Goal: Information Seeking & Learning: Compare options

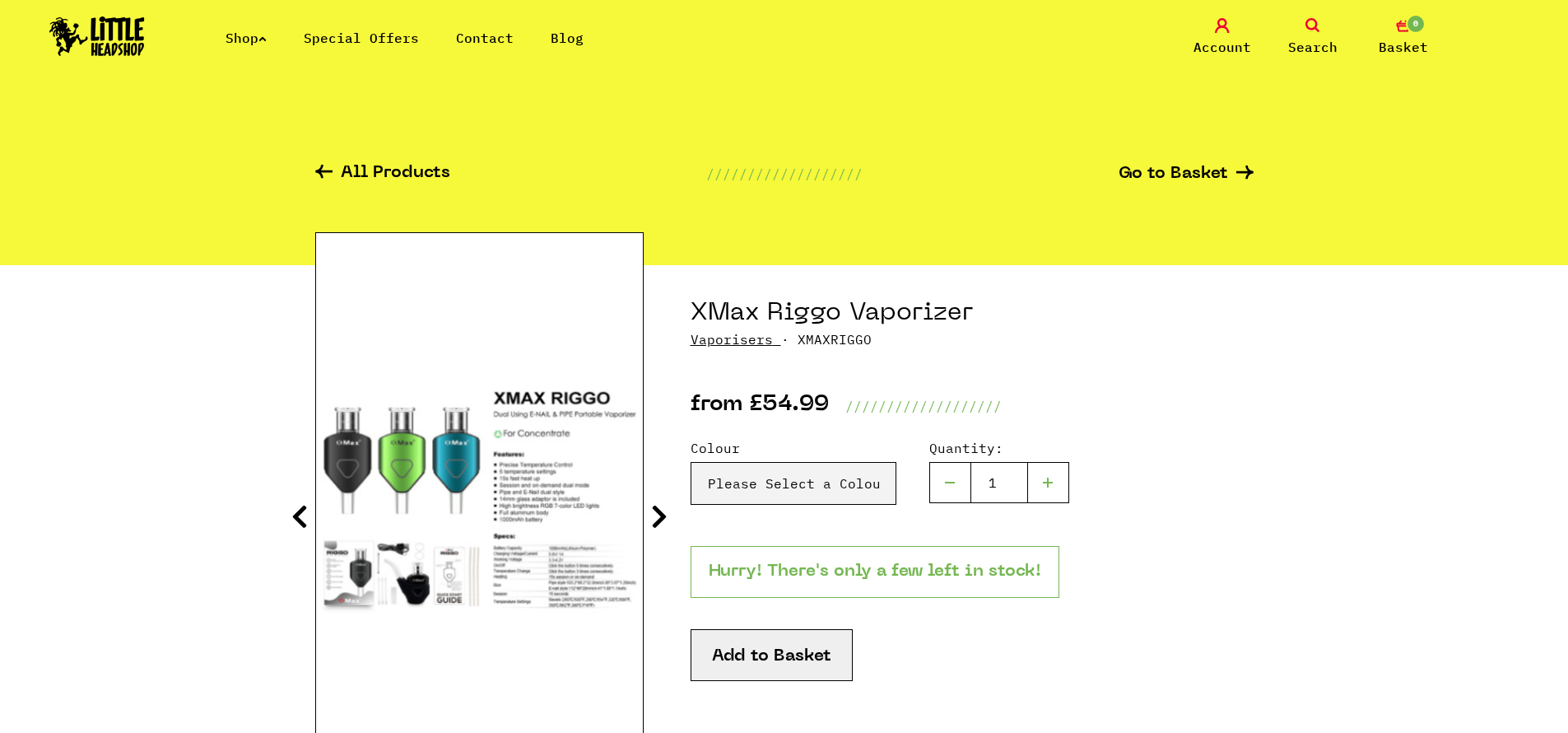
click at [422, 169] on link "All Products" at bounding box center [383, 174] width 135 height 19
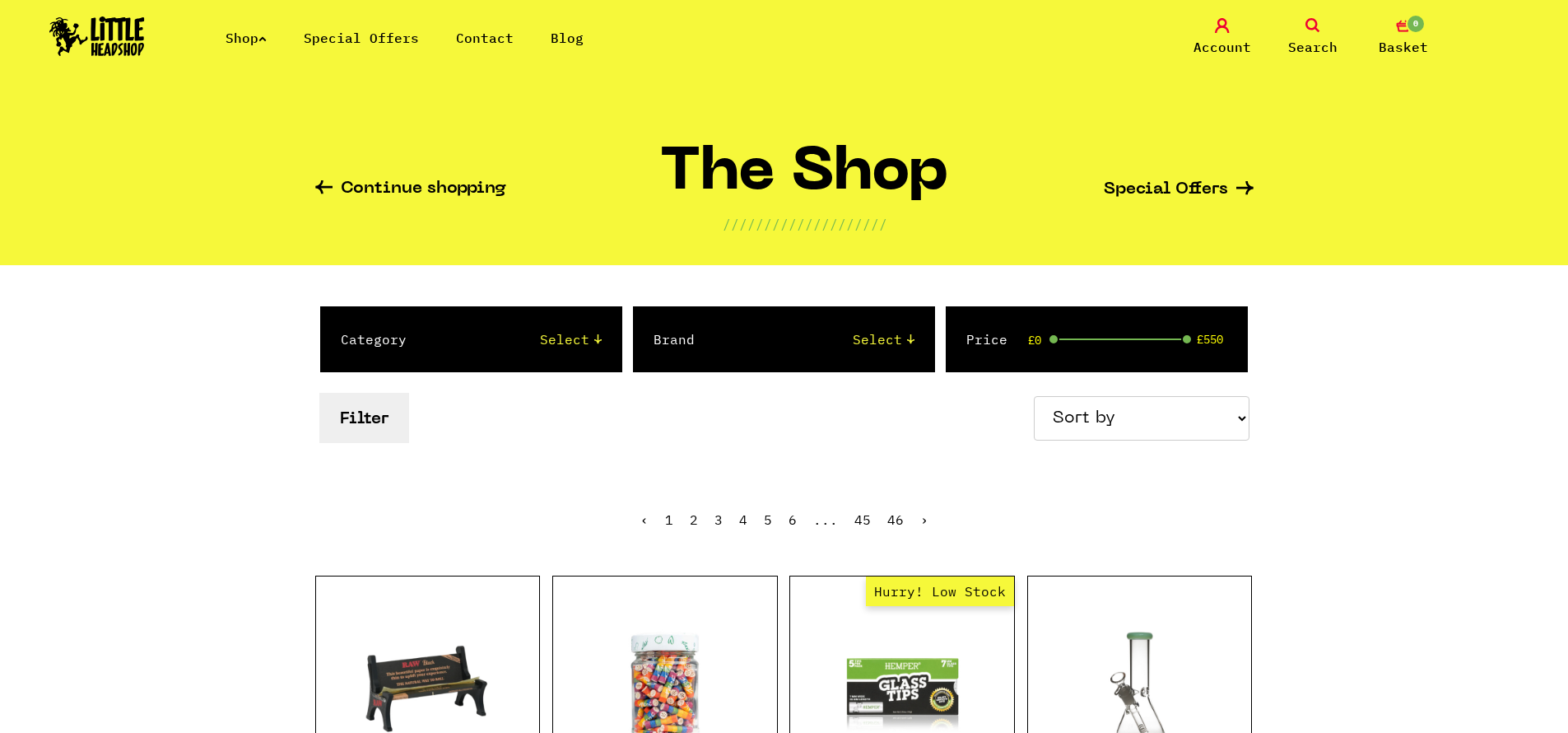
select select "78"
click at [439, 329] on select "Select 2 Piece 3 Piece 4 Piece 420/710 LIFE Acrylic Bongs Ashtrays Backwoods Ba…" at bounding box center [520, 338] width 163 height 20
click at [368, 410] on button "Filter" at bounding box center [364, 417] width 89 height 50
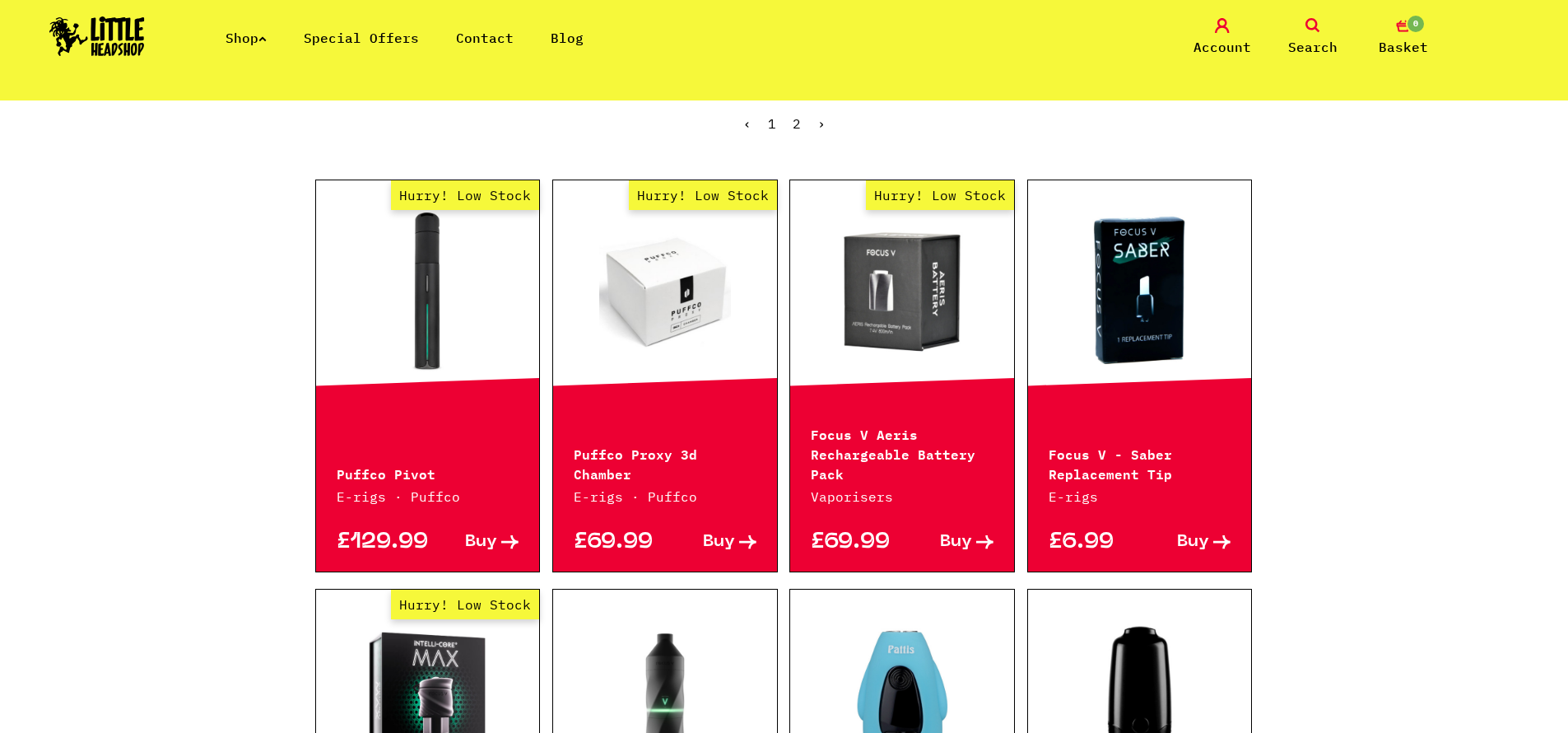
scroll to position [395, 0]
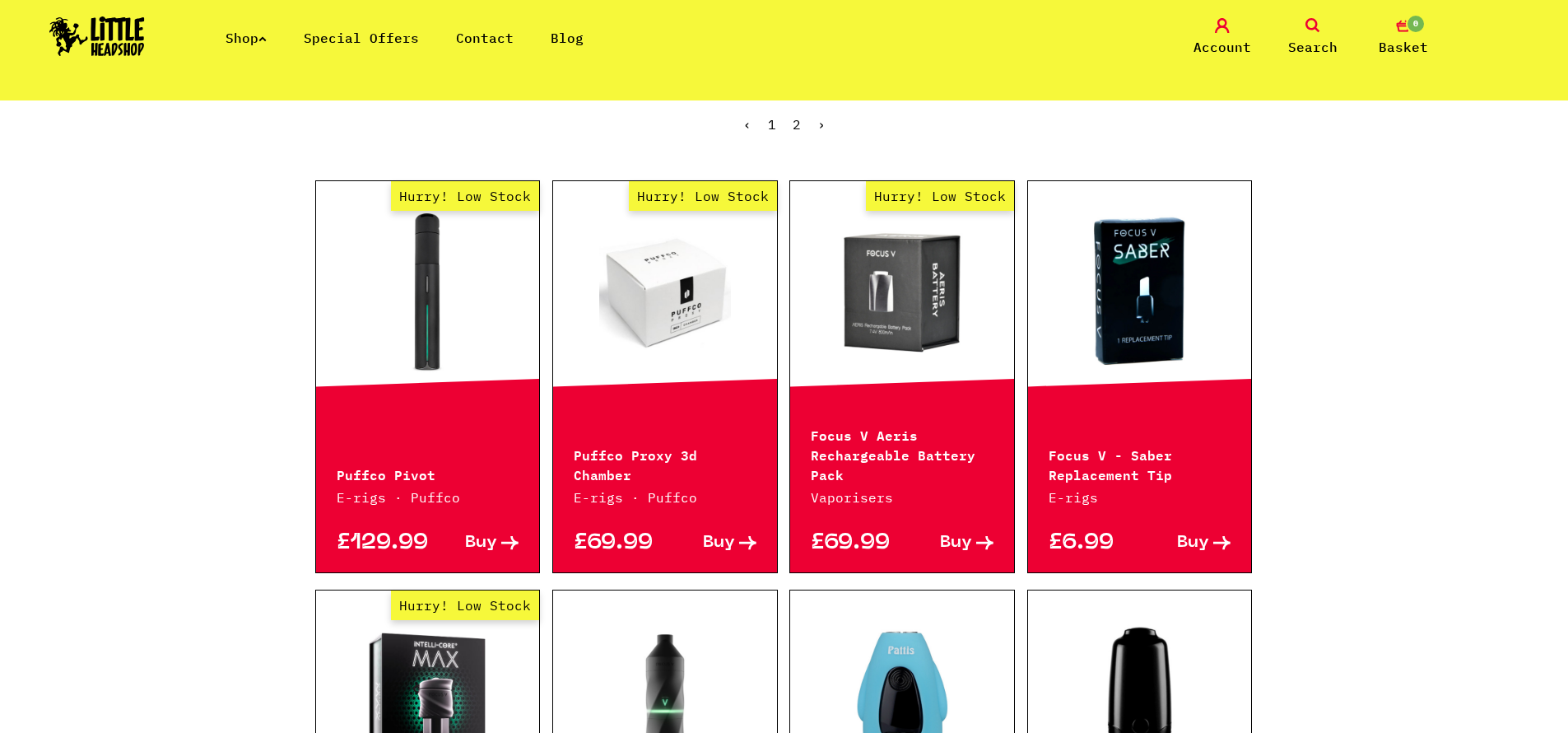
click at [684, 280] on link "Hurry! Low Stock" at bounding box center [665, 292] width 224 height 164
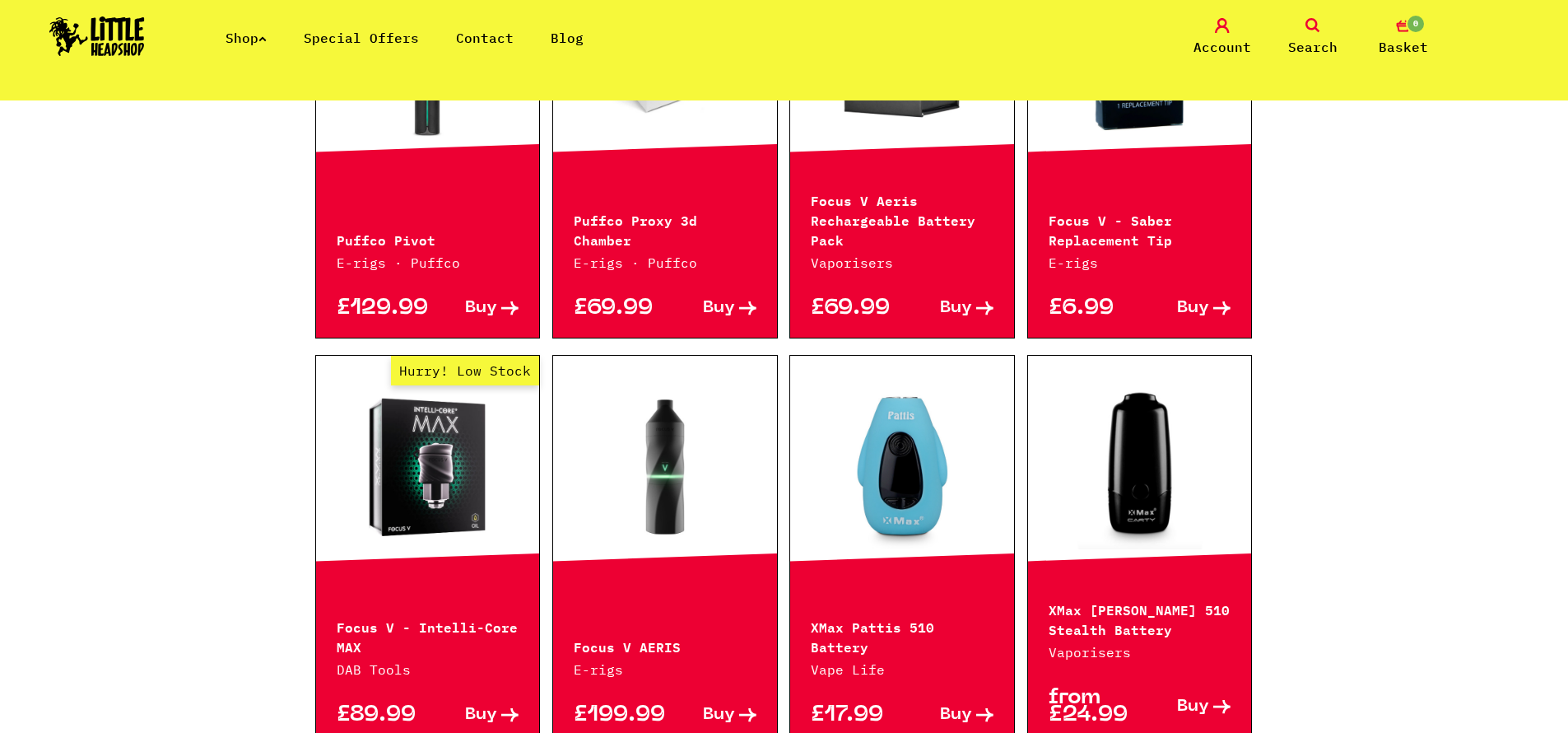
scroll to position [790, 0]
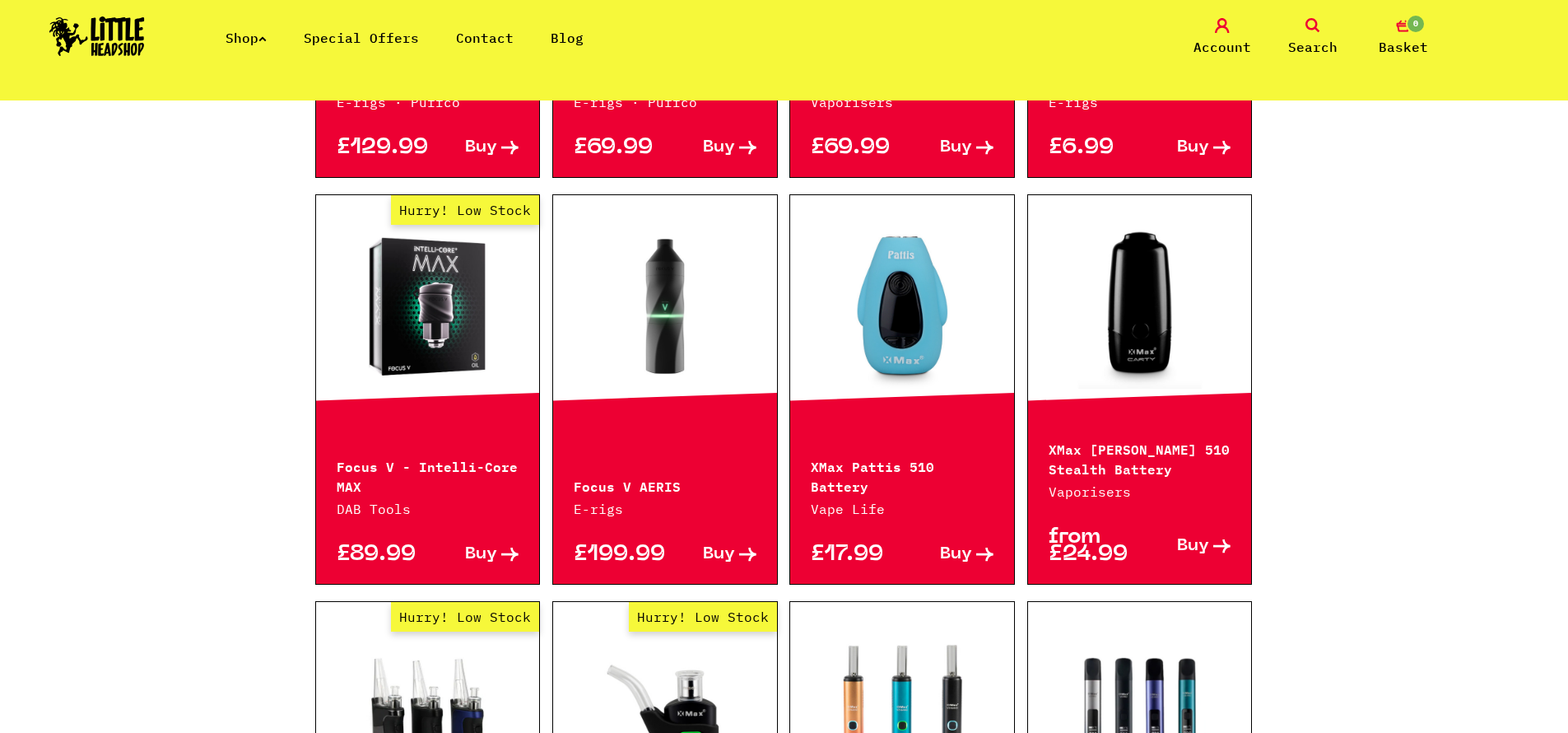
click at [477, 336] on link "Hurry! Low Stock" at bounding box center [429, 306] width 224 height 164
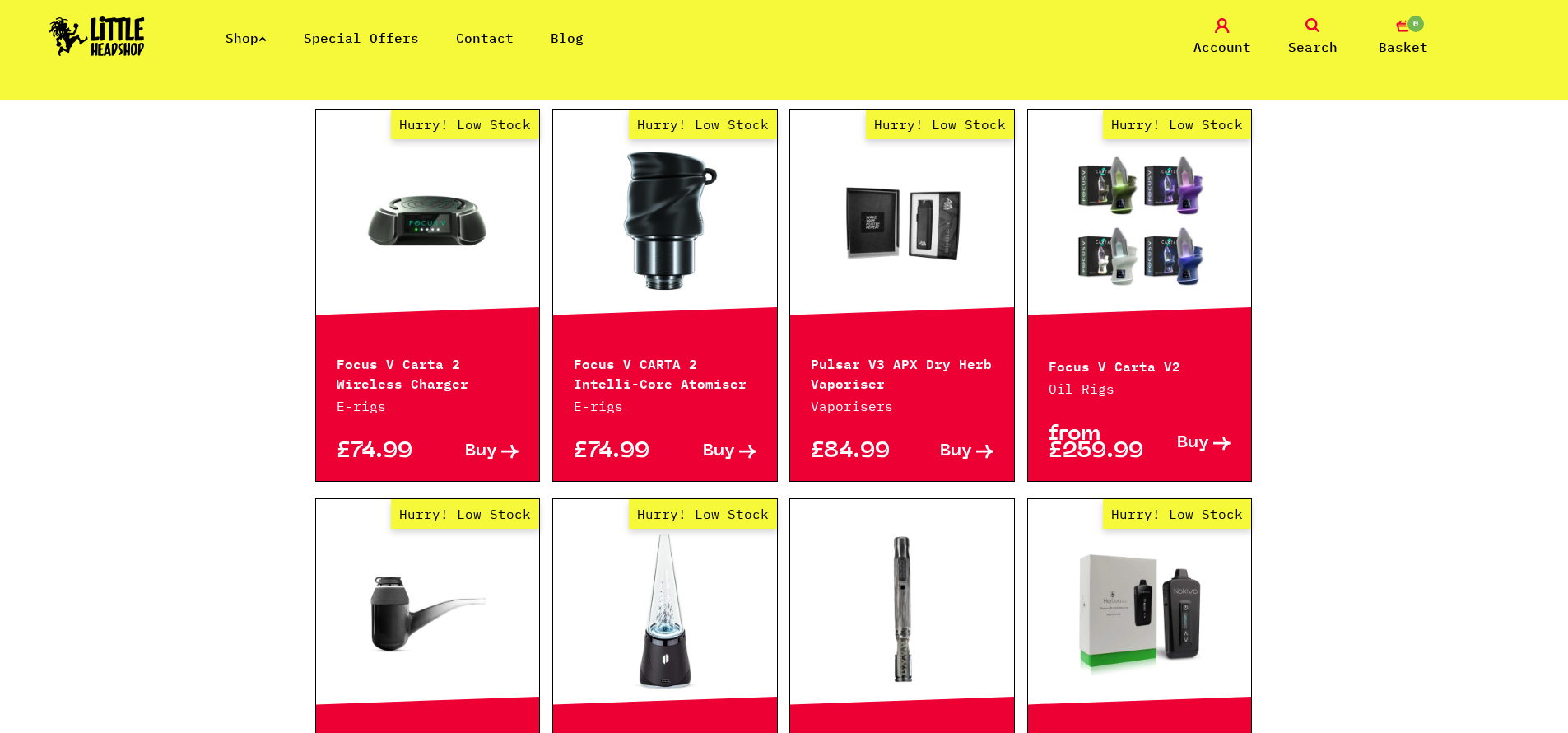
scroll to position [1877, 0]
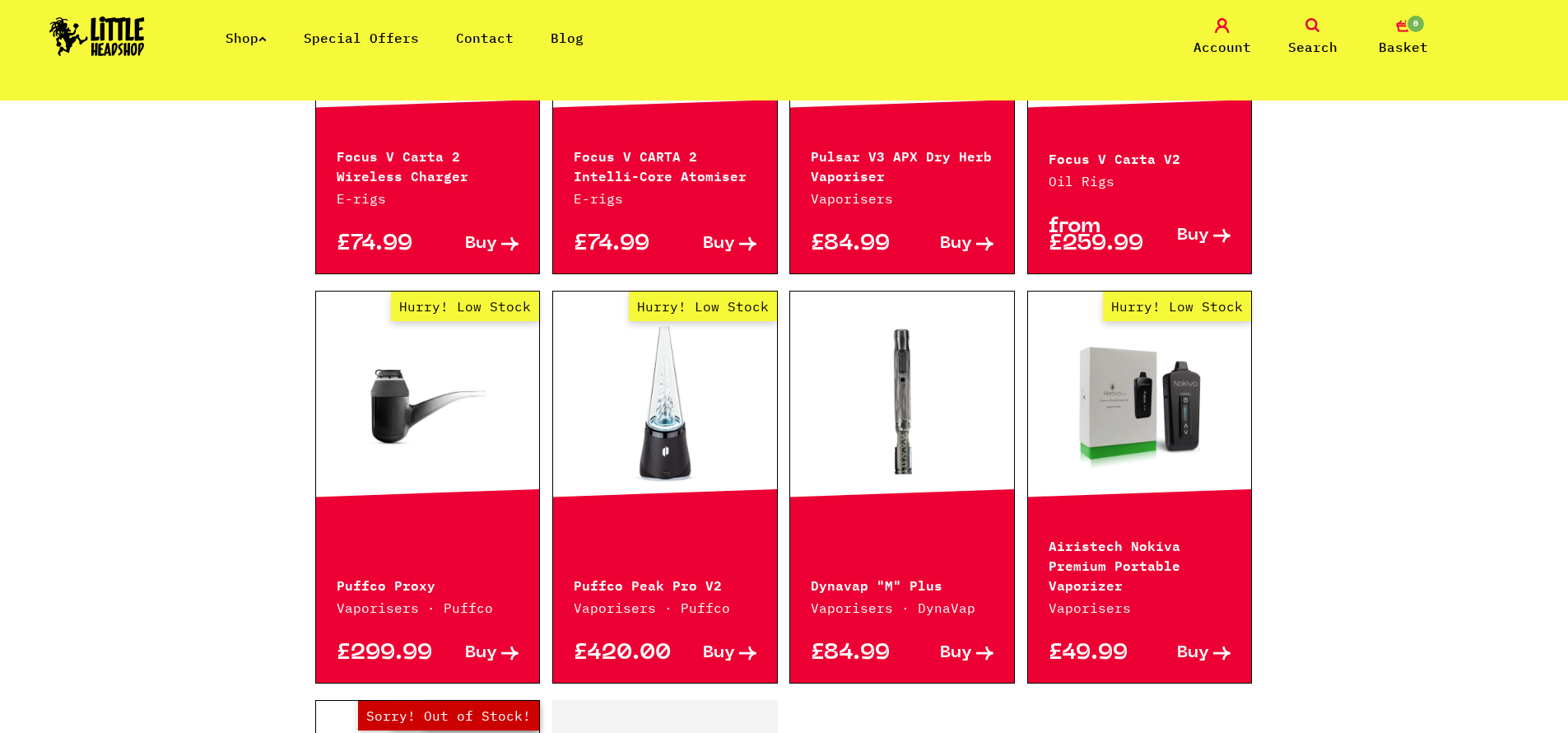
click at [474, 376] on link "Hurry! Low Stock" at bounding box center [429, 402] width 224 height 164
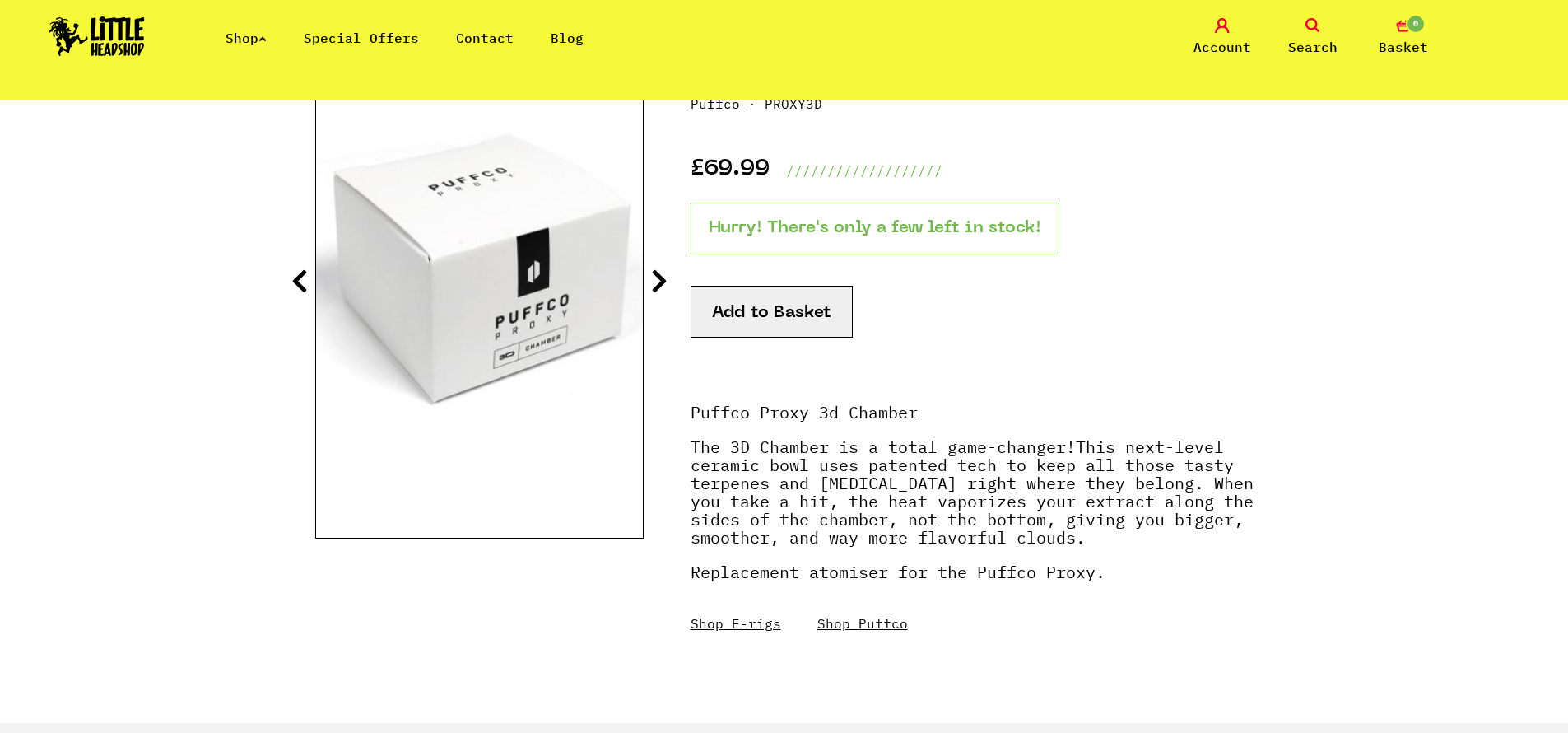
scroll to position [297, 0]
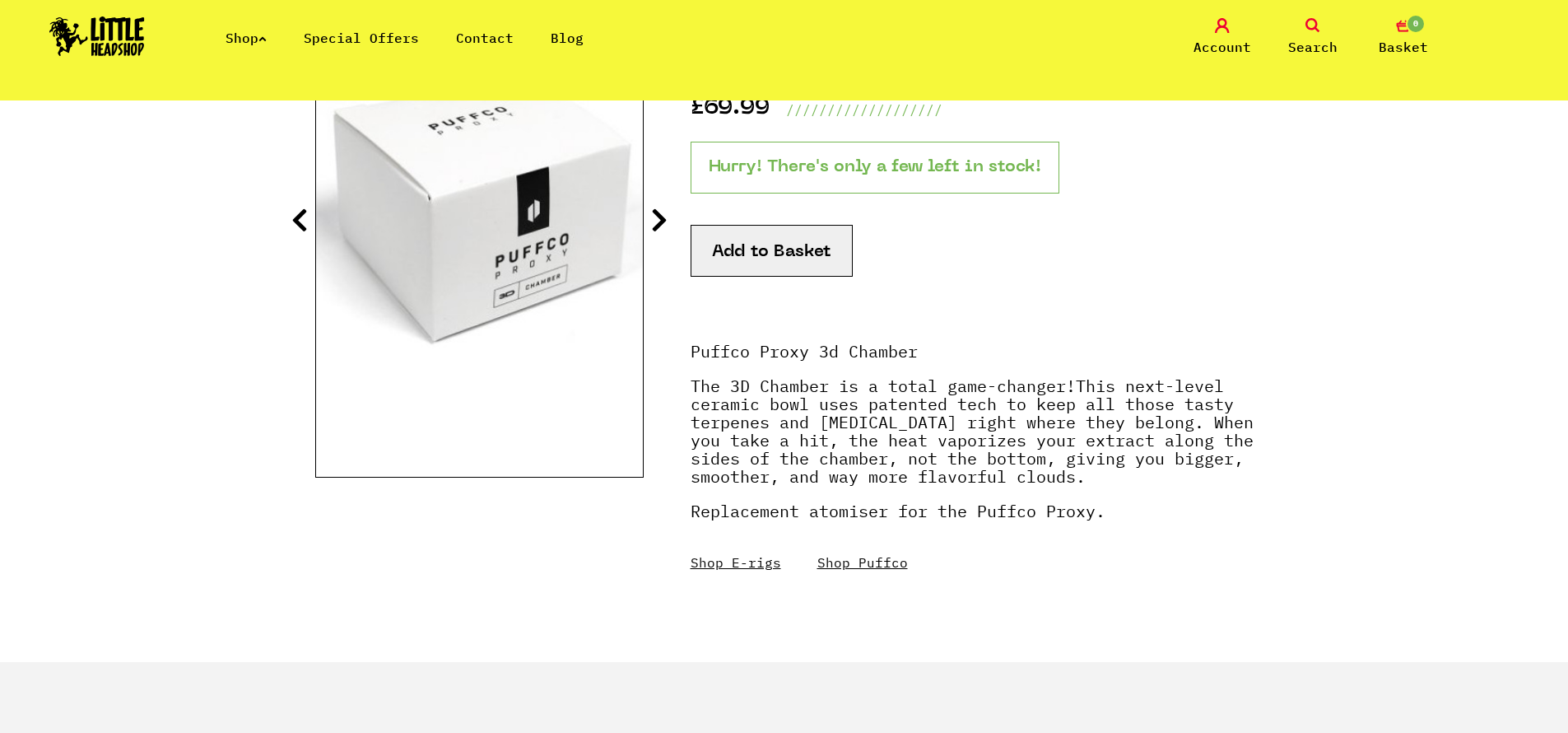
click at [656, 224] on icon at bounding box center [659, 220] width 16 height 27
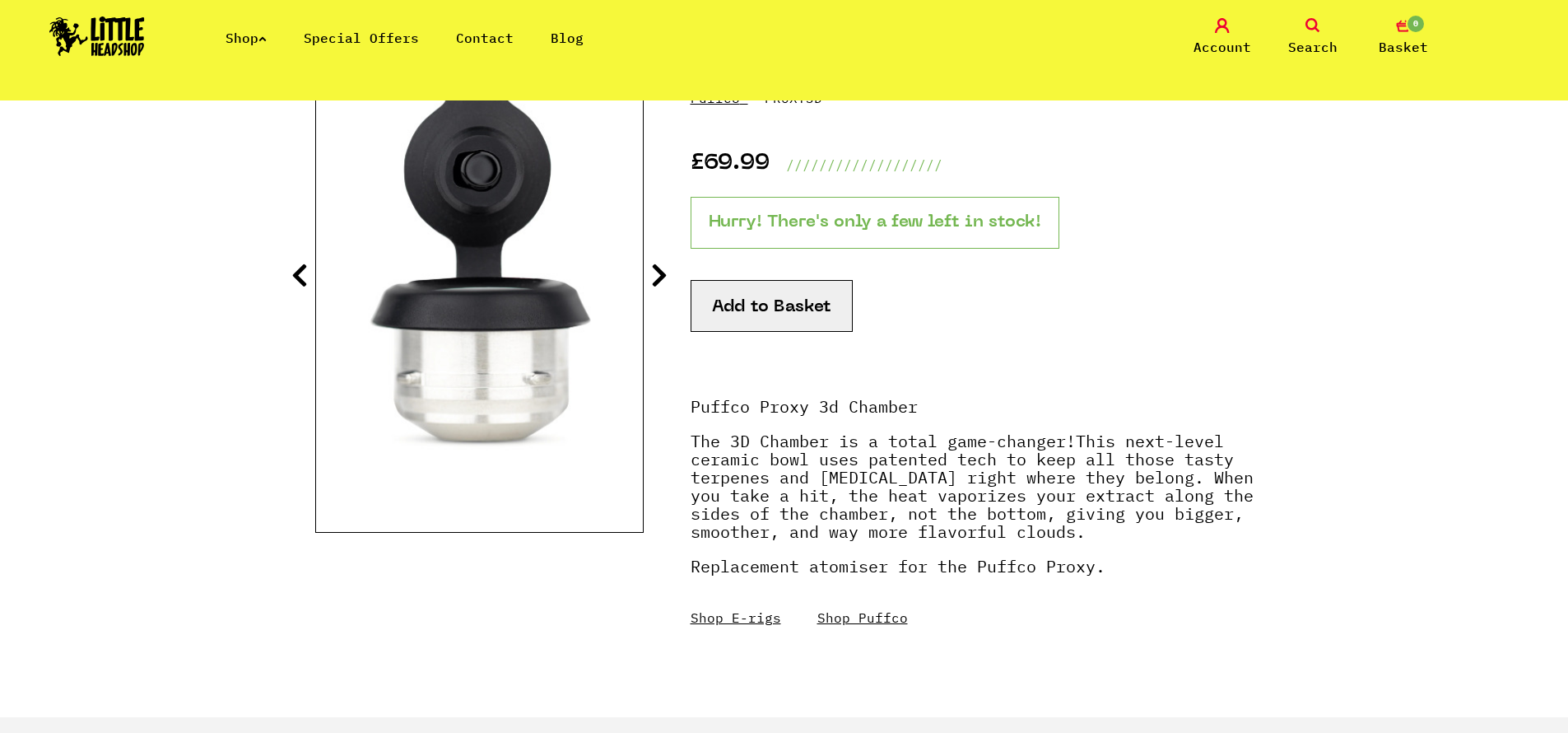
scroll to position [198, 0]
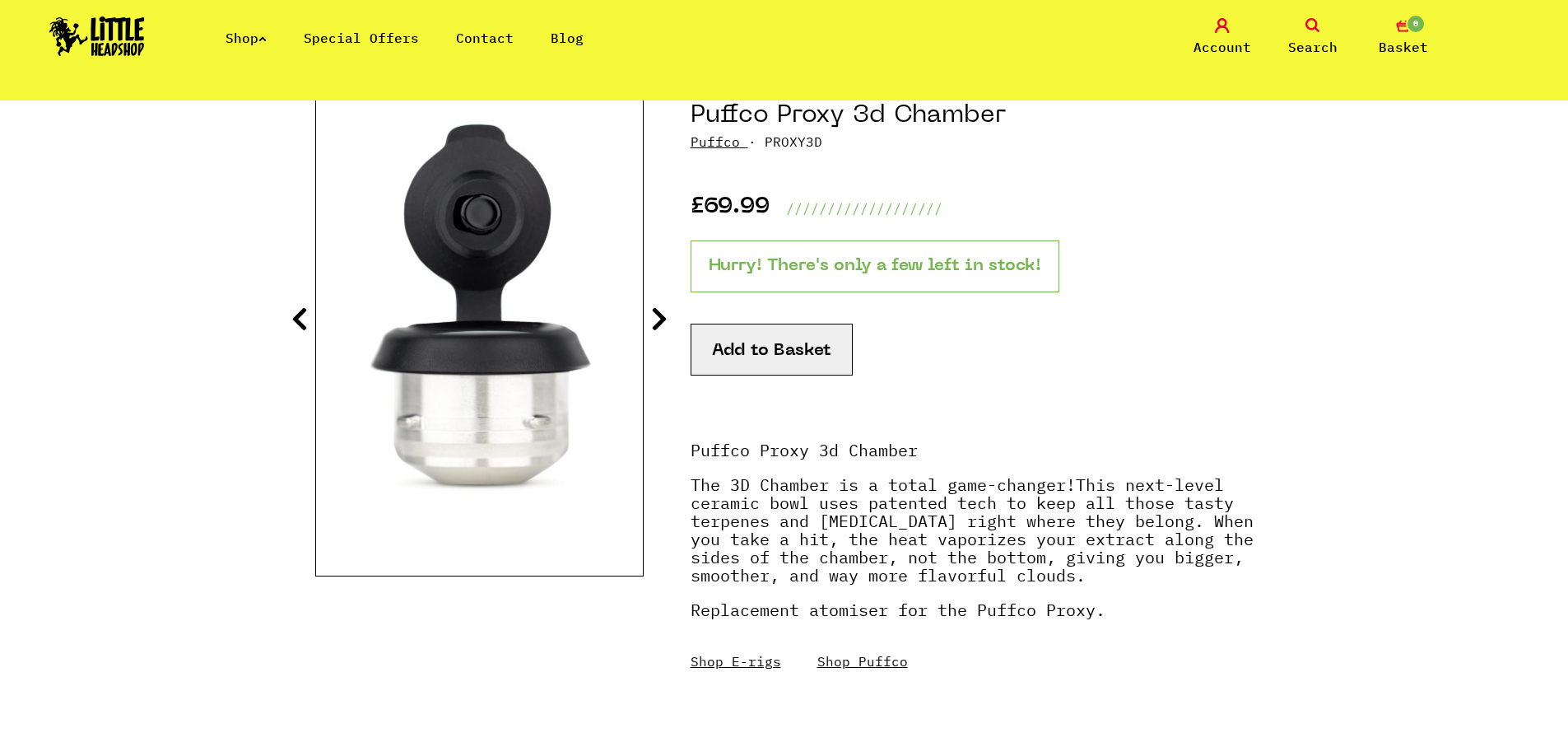
click at [668, 321] on section "Puffco Proxy 3d Chamber Puffco £69.99 ///////////////////" at bounding box center [784, 414] width 938 height 693
click at [655, 313] on icon at bounding box center [659, 318] width 16 height 27
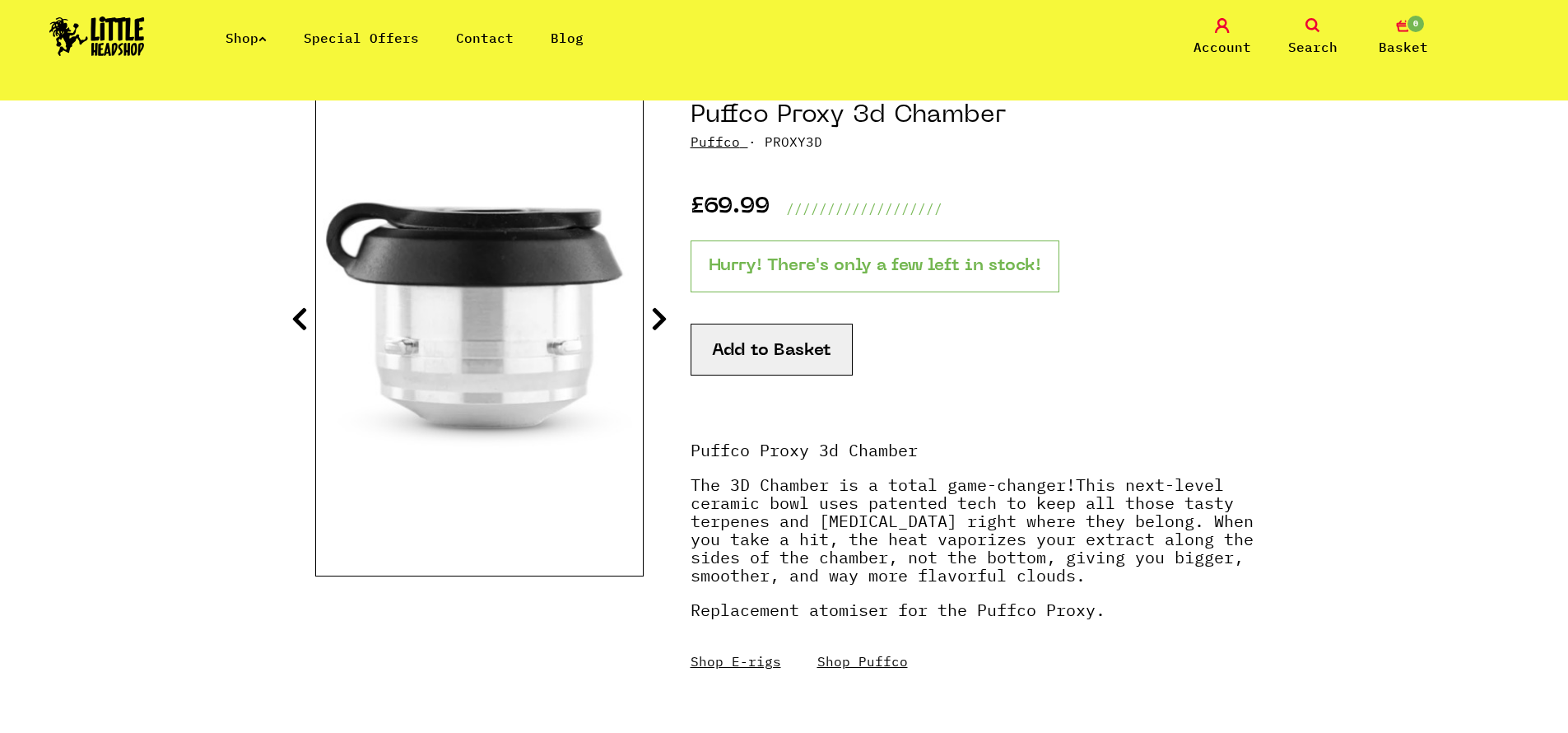
click at [655, 314] on icon at bounding box center [659, 318] width 16 height 27
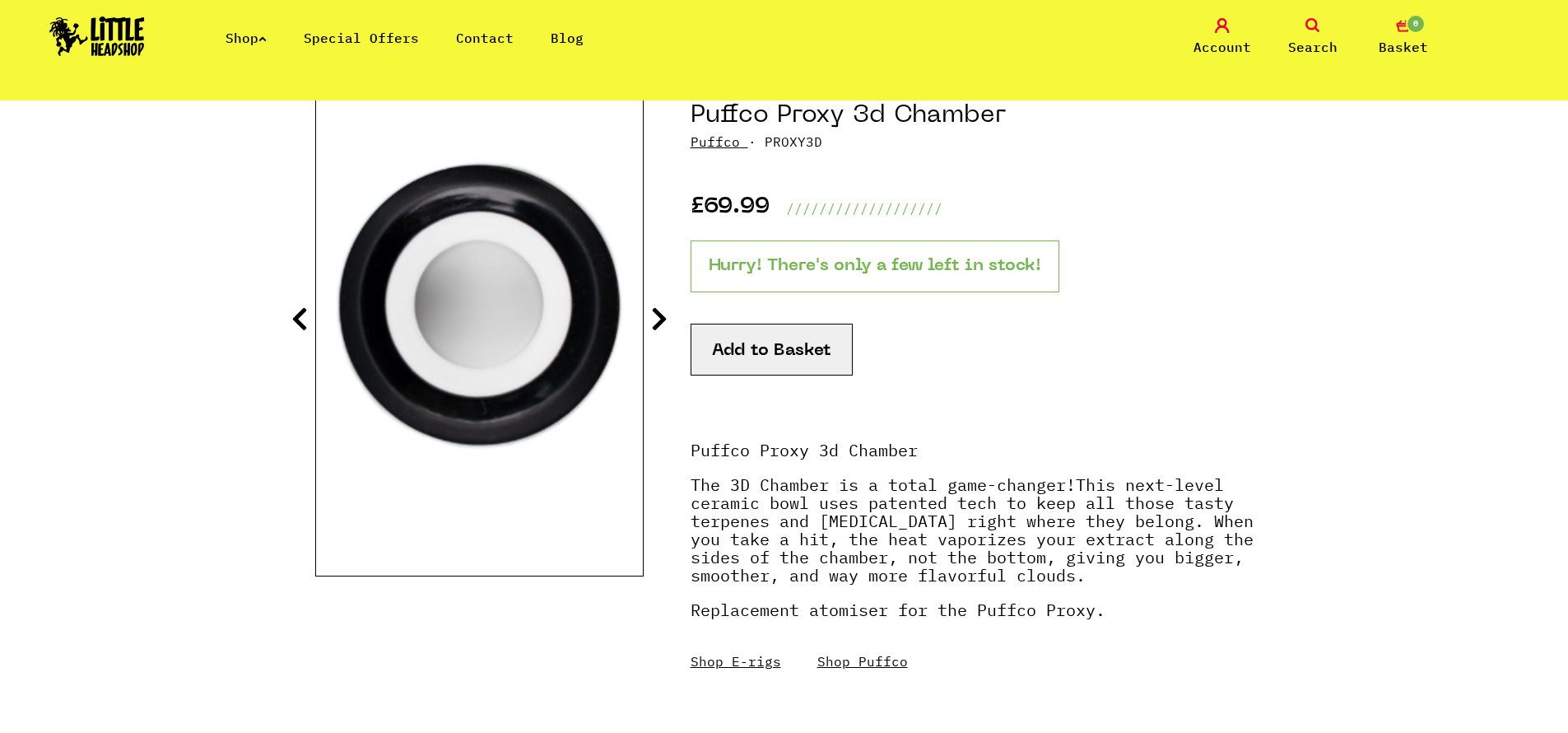
click at [655, 314] on icon at bounding box center [659, 318] width 16 height 27
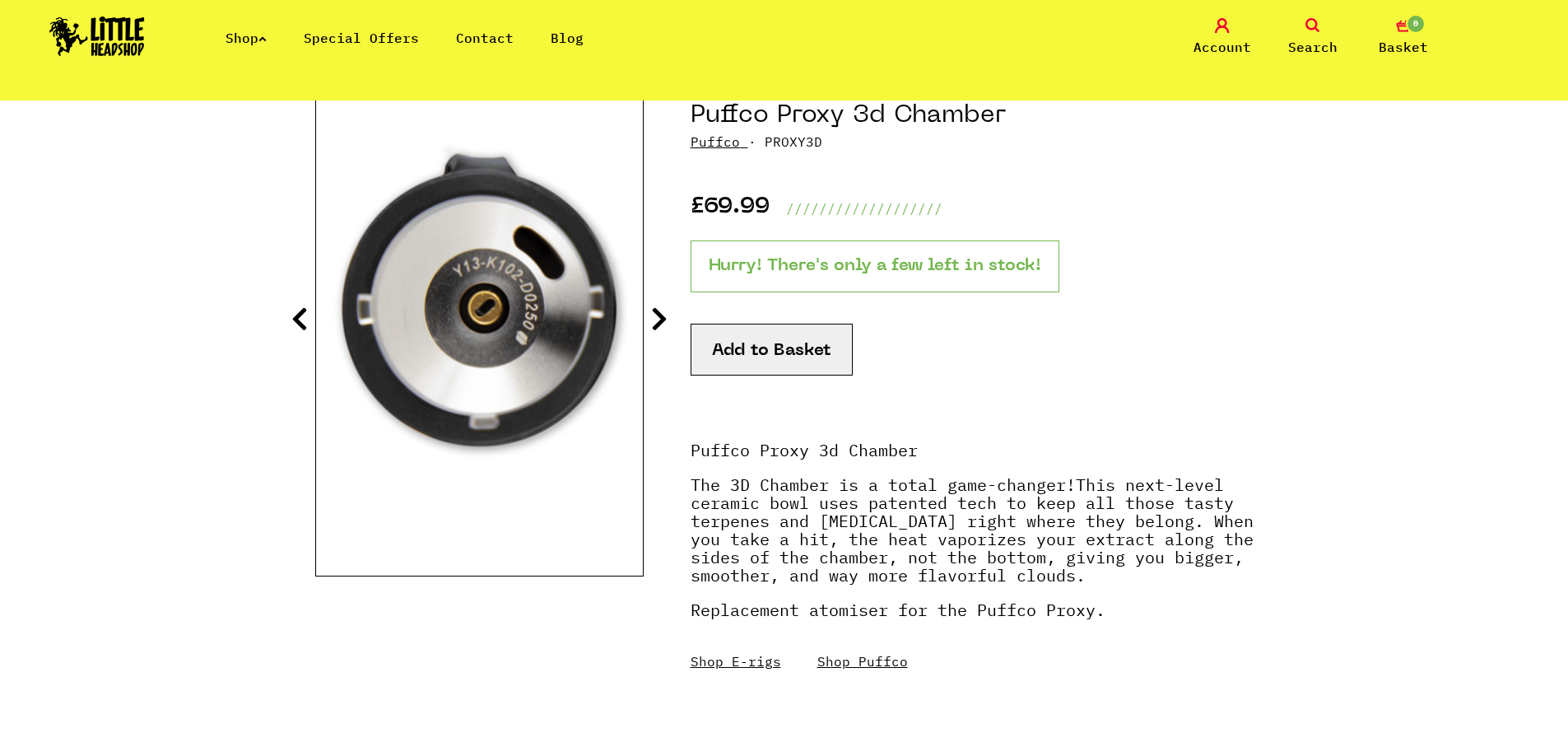
click at [655, 314] on icon at bounding box center [659, 318] width 16 height 27
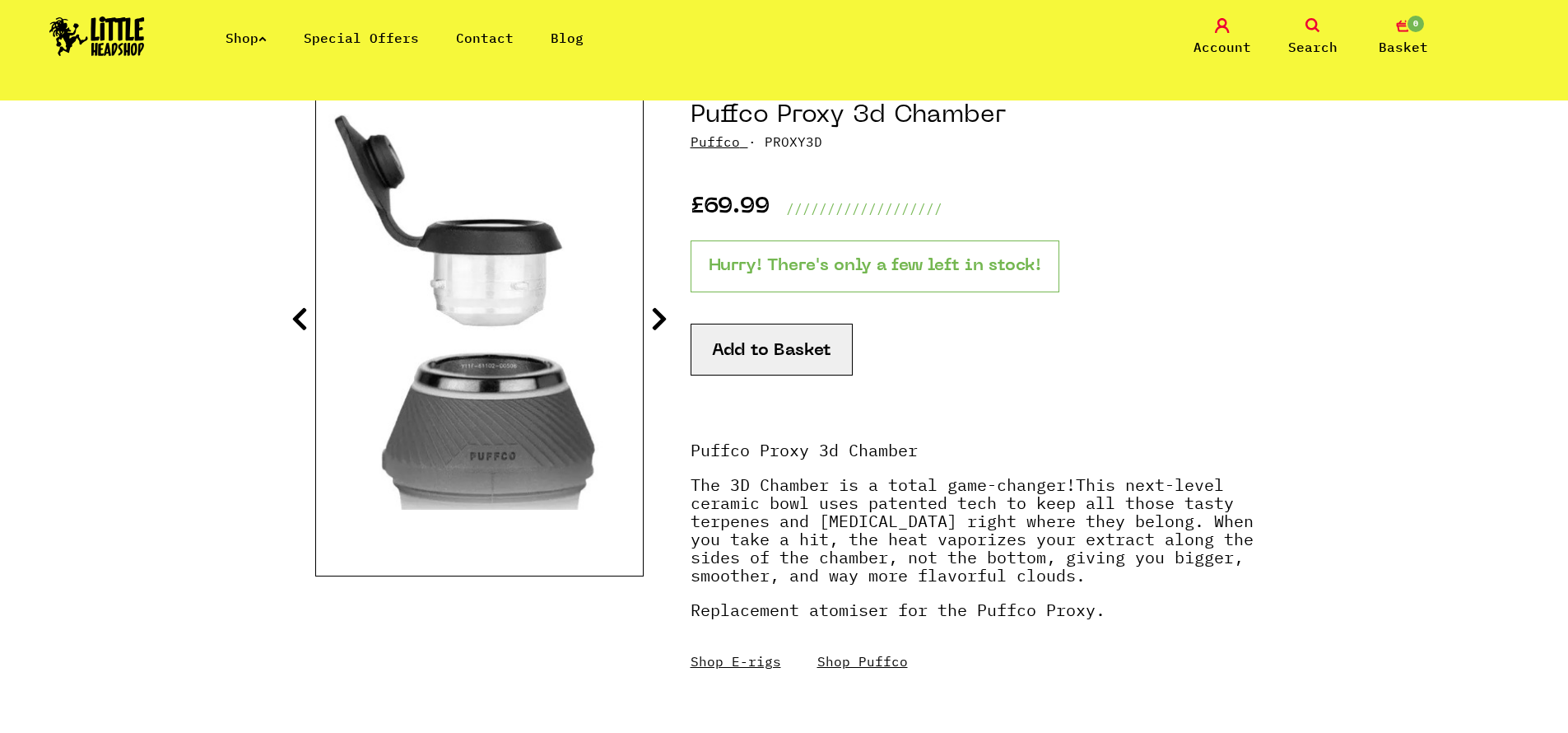
click at [655, 314] on icon at bounding box center [659, 318] width 16 height 27
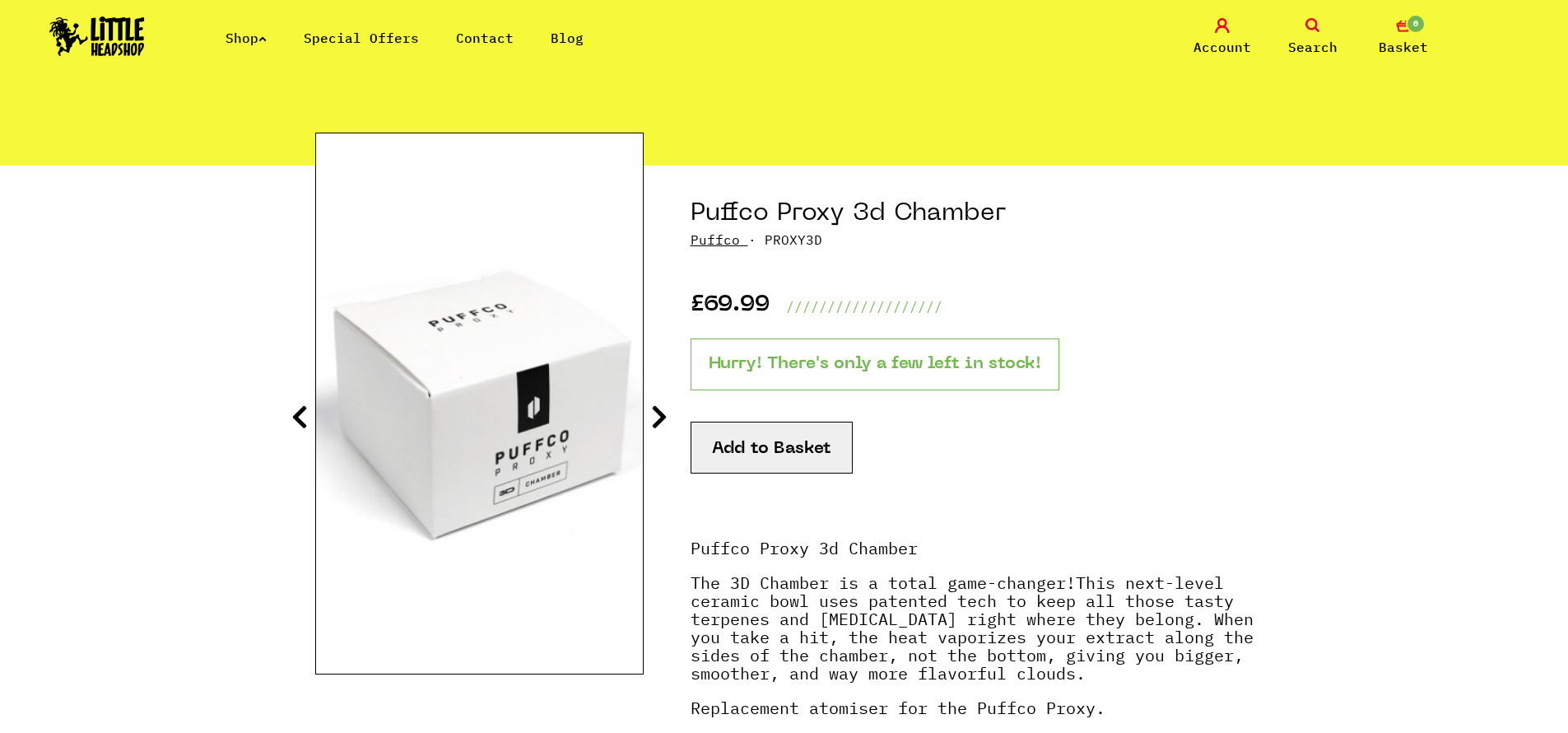
scroll to position [99, 0]
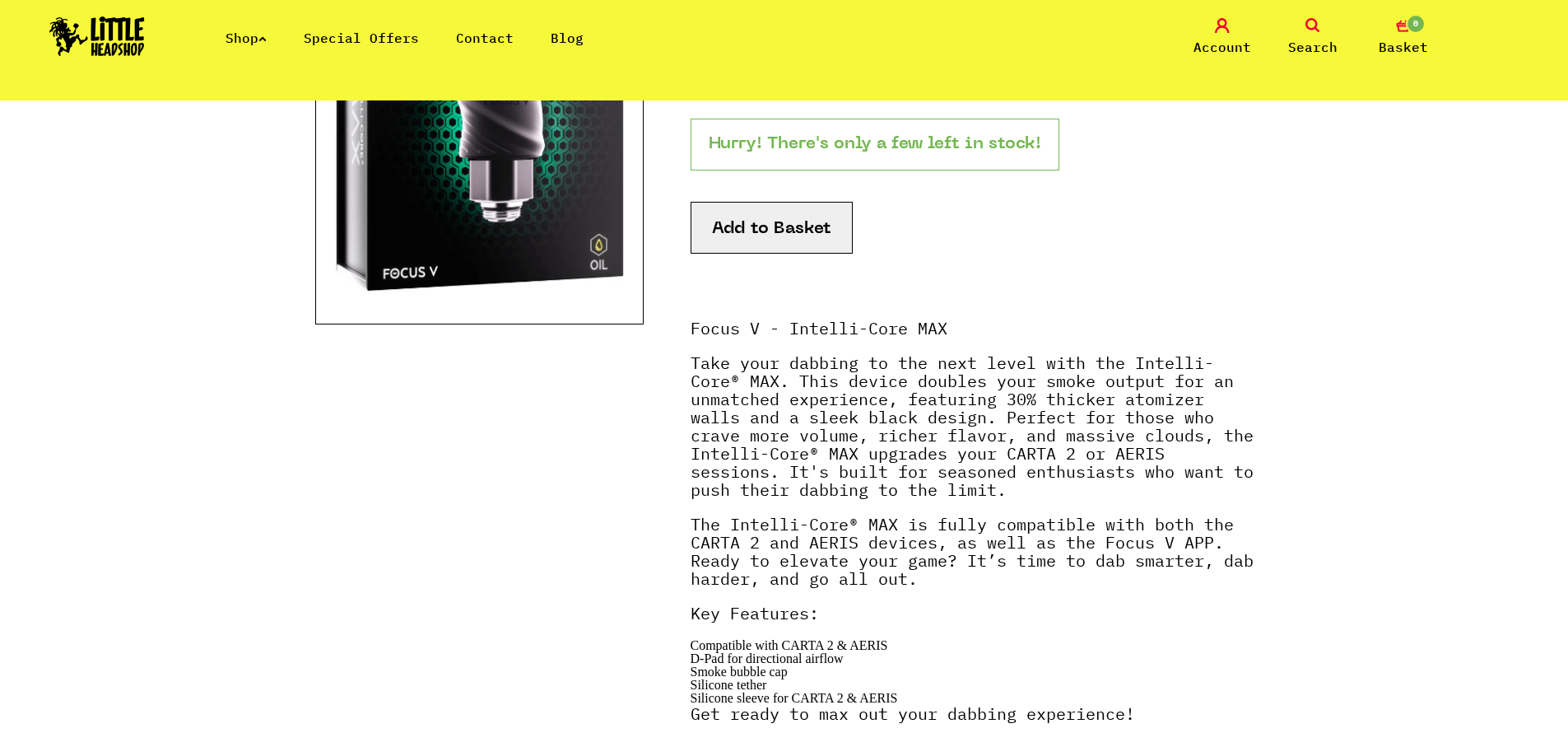
scroll to position [99, 0]
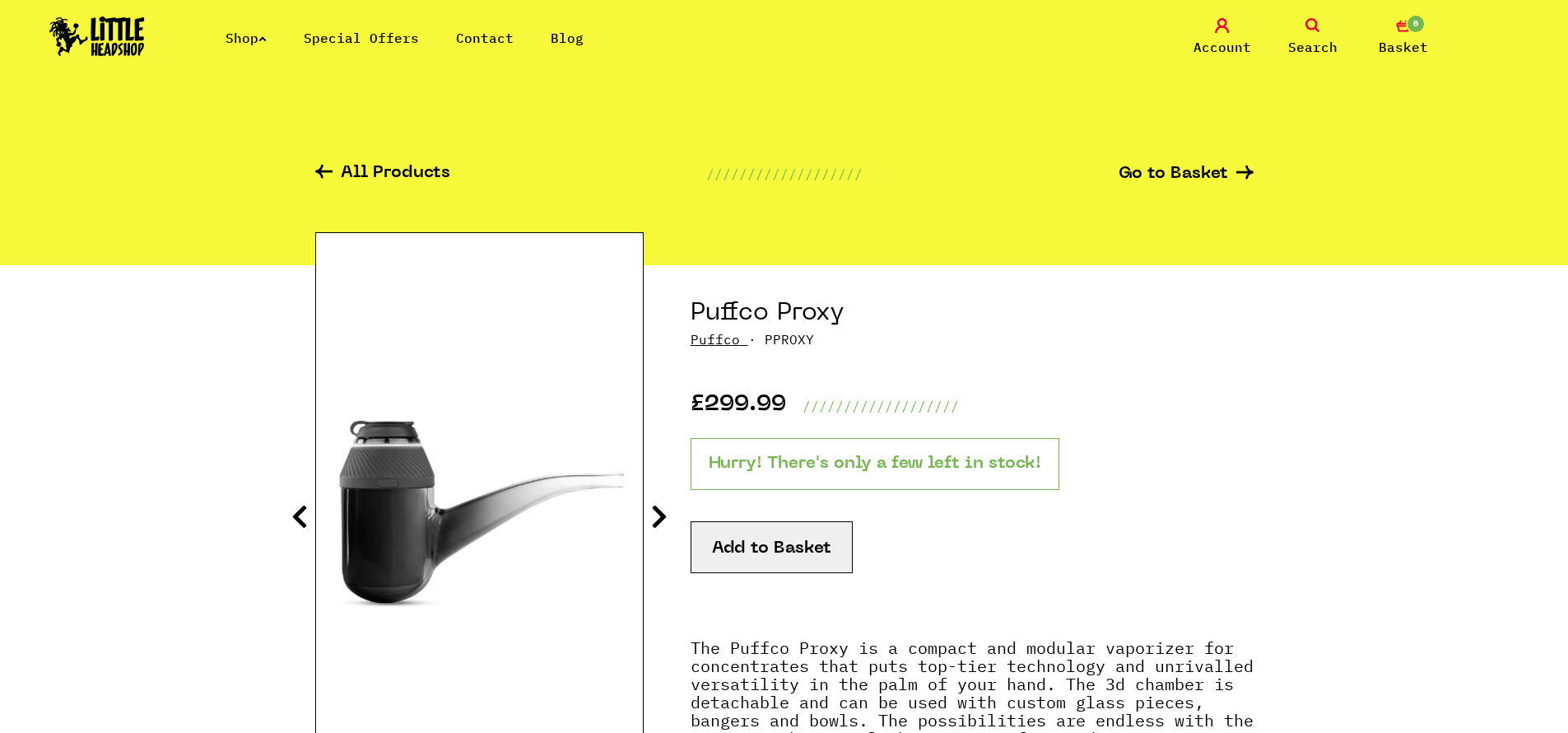
click at [656, 513] on icon at bounding box center [659, 516] width 16 height 27
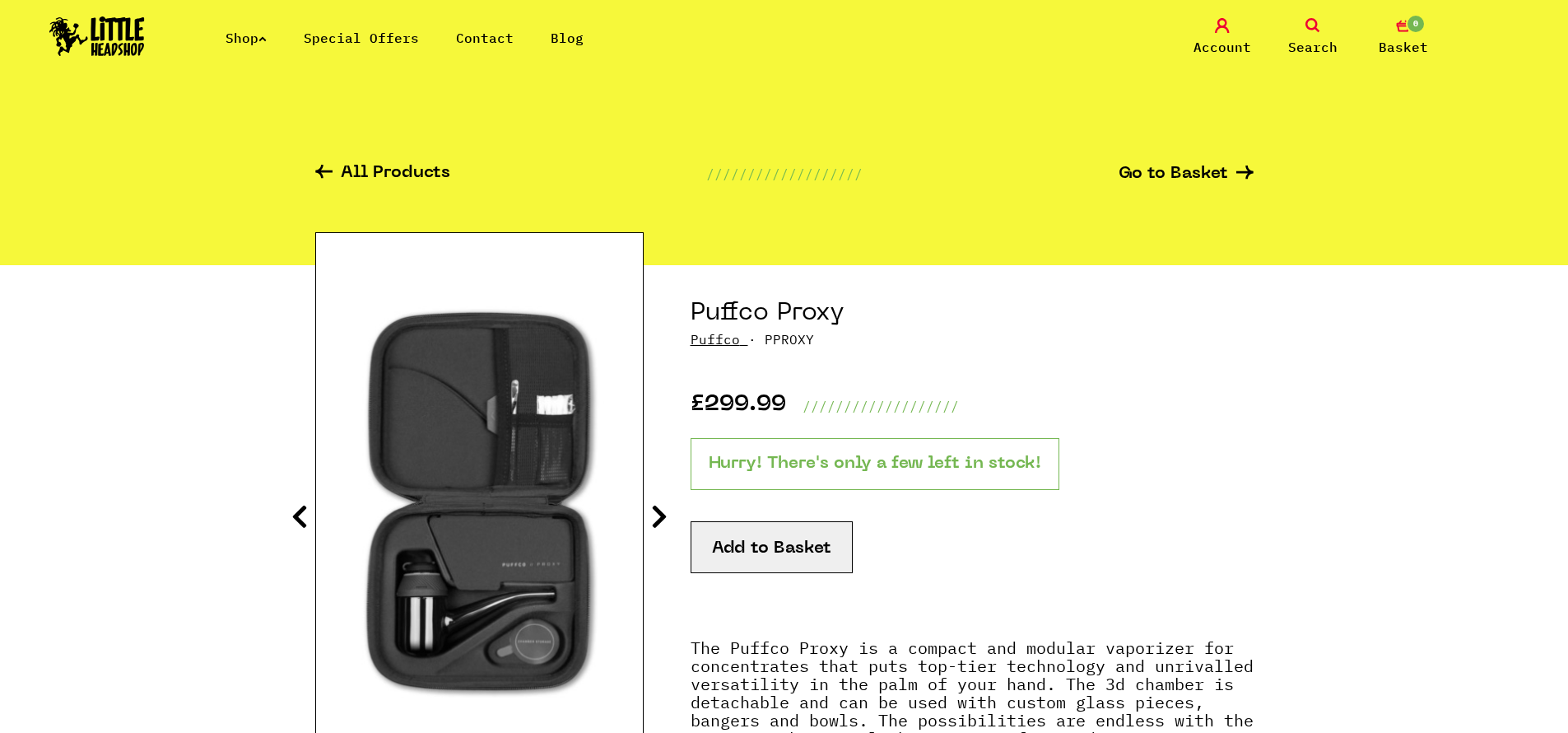
click at [656, 513] on icon at bounding box center [659, 516] width 16 height 27
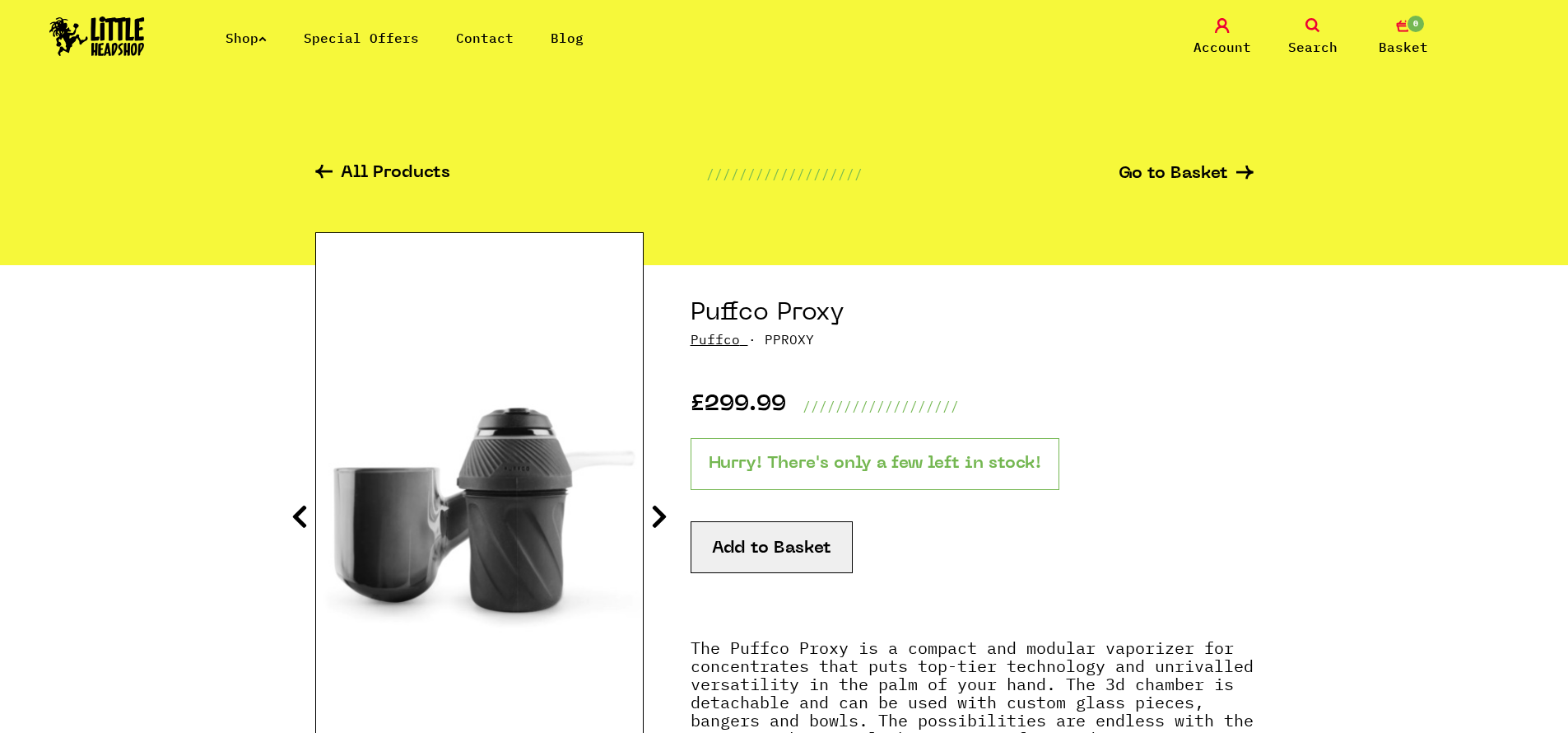
click at [656, 513] on icon at bounding box center [659, 516] width 16 height 27
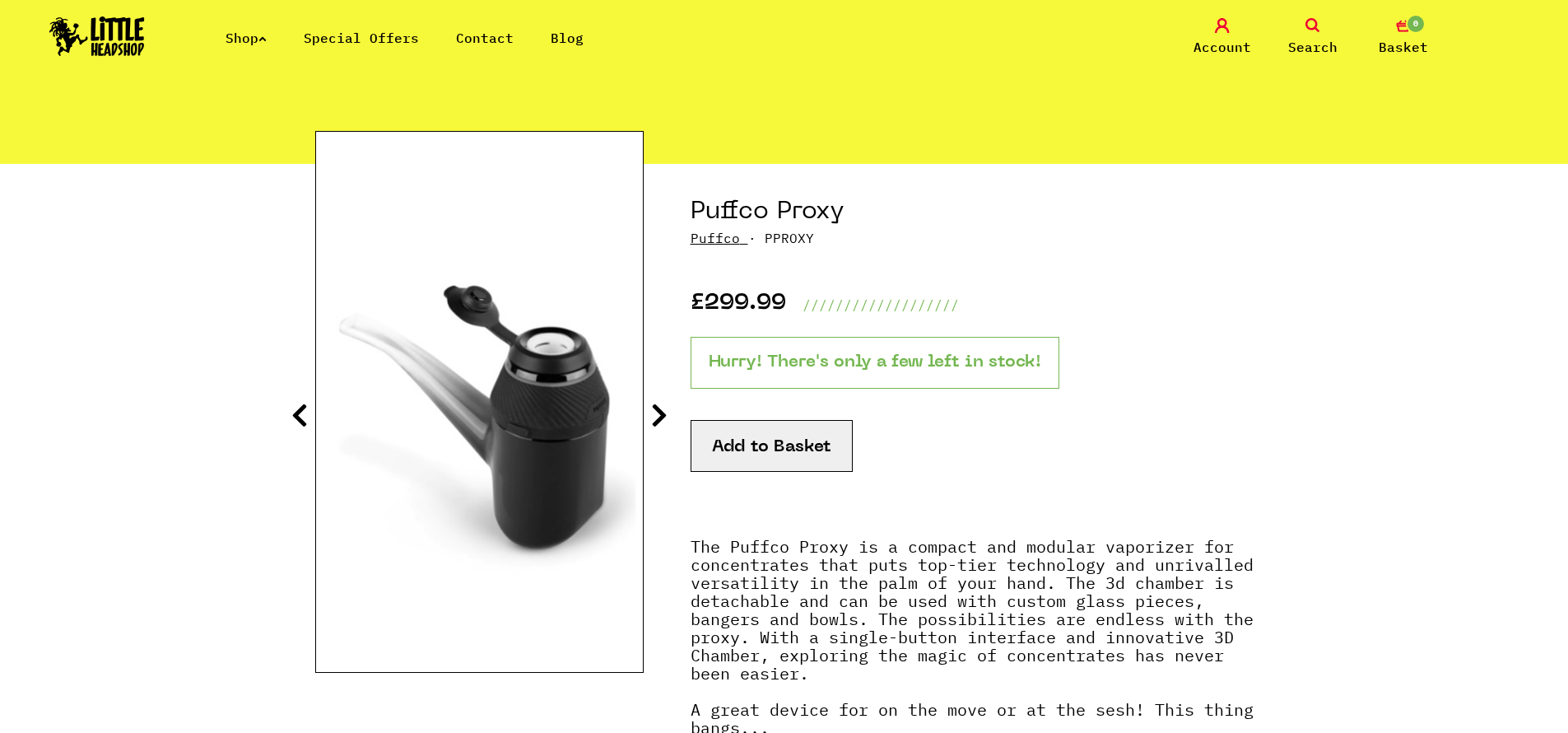
scroll to position [99, 0]
